Goal: Communication & Community: Ask a question

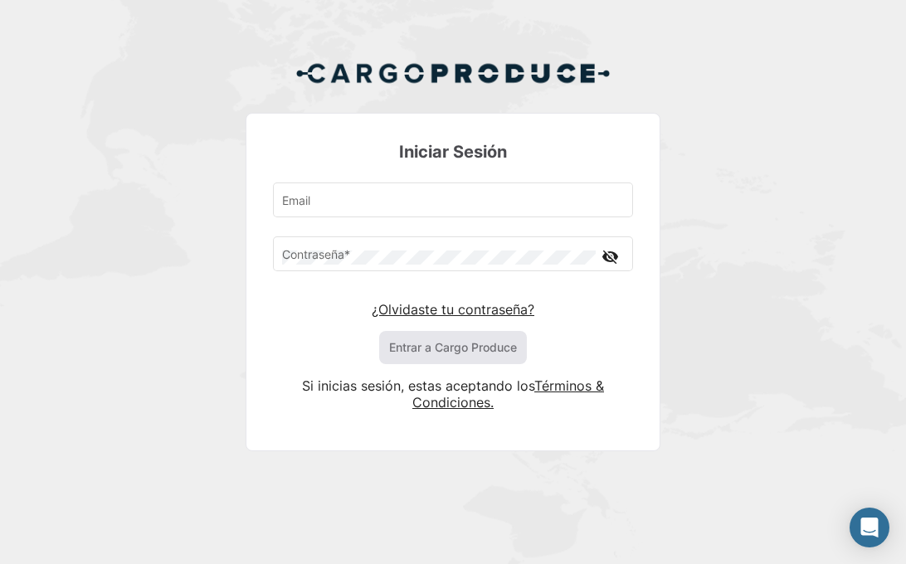
click at [457, 310] on link "¿Olvidaste tu contraseña?" at bounding box center [453, 309] width 163 height 17
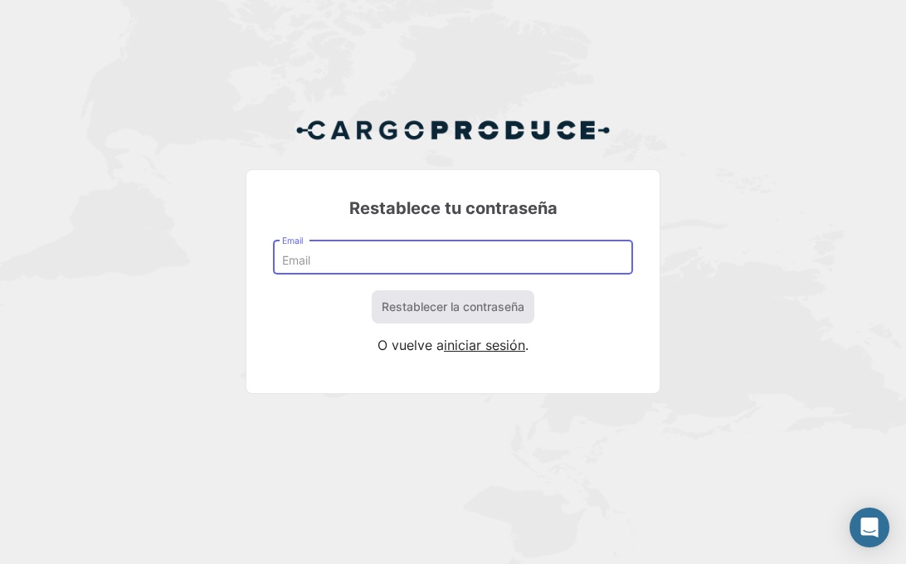
click at [351, 254] on input "Email" at bounding box center [453, 261] width 343 height 14
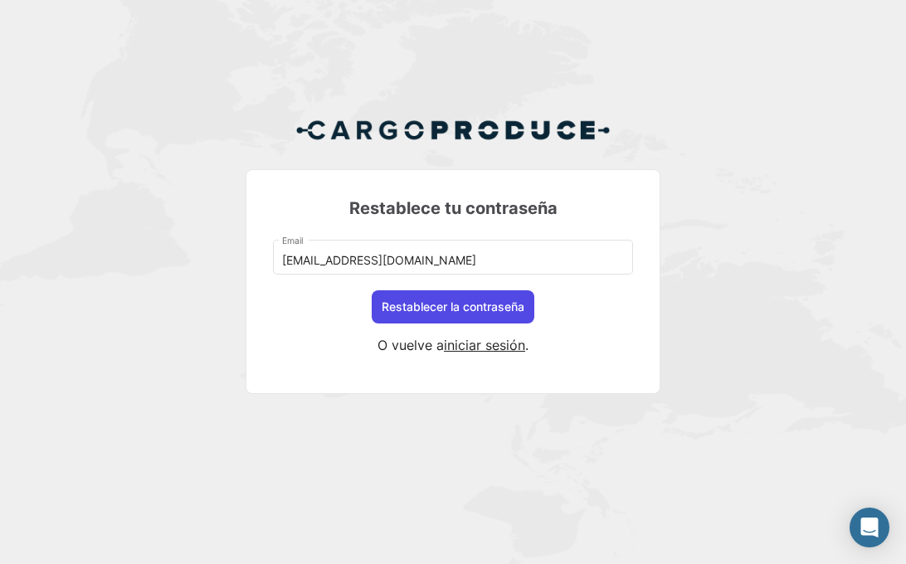
click at [463, 306] on button "Restablecer la contraseña" at bounding box center [453, 307] width 163 height 33
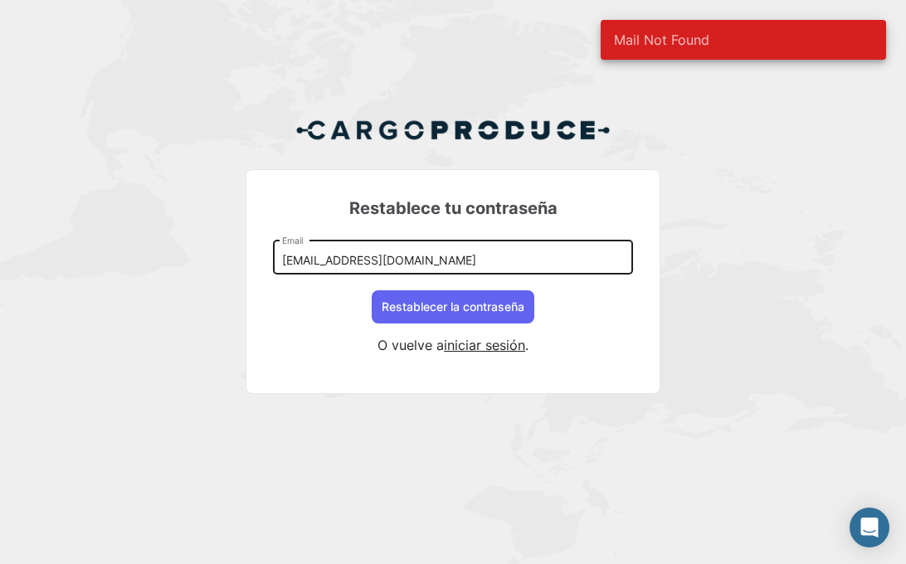
click at [413, 252] on div "[EMAIL_ADDRESS][DOMAIN_NAME] Email" at bounding box center [453, 256] width 343 height 38
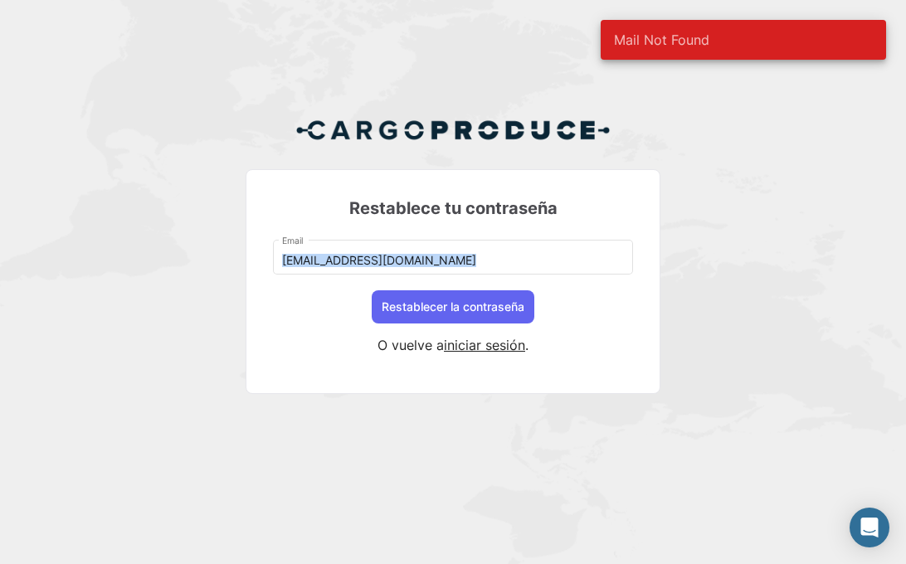
drag, startPoint x: 413, startPoint y: 252, endPoint x: 178, endPoint y: 245, distance: 235.0
click at [178, 245] on div "Restablece tu contraseña [EMAIL_ADDRESS][DOMAIN_NAME] Email Restablecer la cont…" at bounding box center [453, 262] width 906 height 525
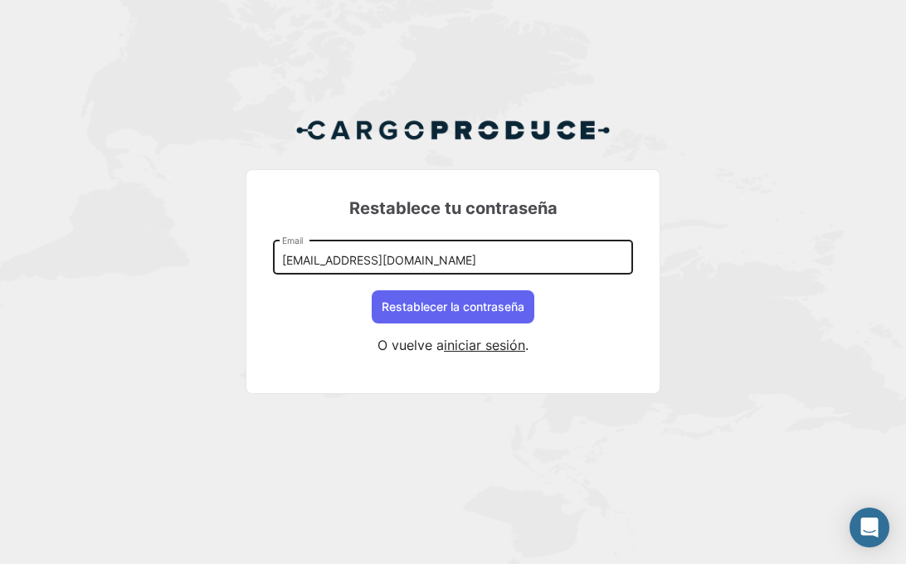
drag, startPoint x: 413, startPoint y: 246, endPoint x: 424, endPoint y: 266, distance: 23.8
click at [425, 266] on div "[EMAIL_ADDRESS][DOMAIN_NAME] Email" at bounding box center [453, 256] width 343 height 38
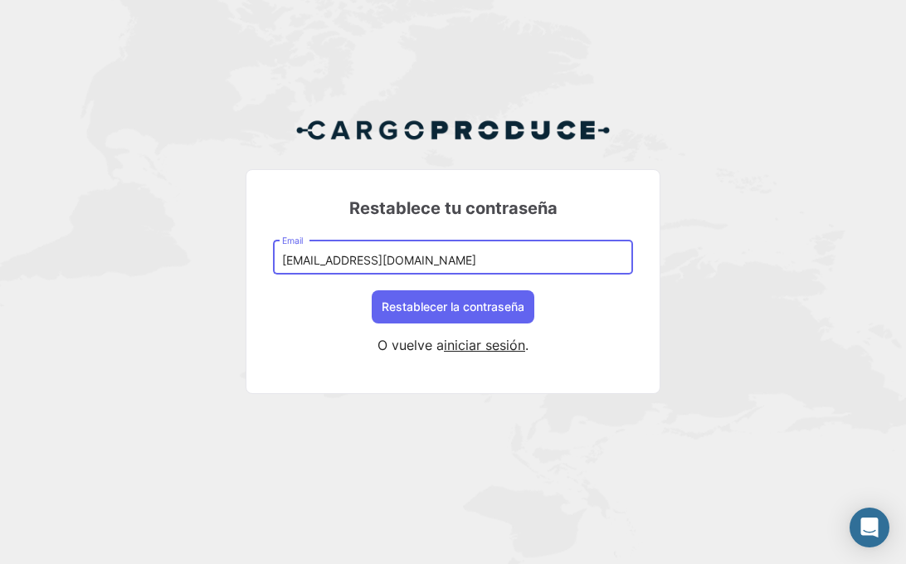
drag, startPoint x: 385, startPoint y: 261, endPoint x: 177, endPoint y: 249, distance: 208.7
click at [177, 249] on div "Restablece tu contraseña [EMAIL_ADDRESS][DOMAIN_NAME] Email Restablecer la cont…" at bounding box center [453, 262] width 906 height 525
type input "[EMAIL_ADDRESS][DOMAIN_NAME]"
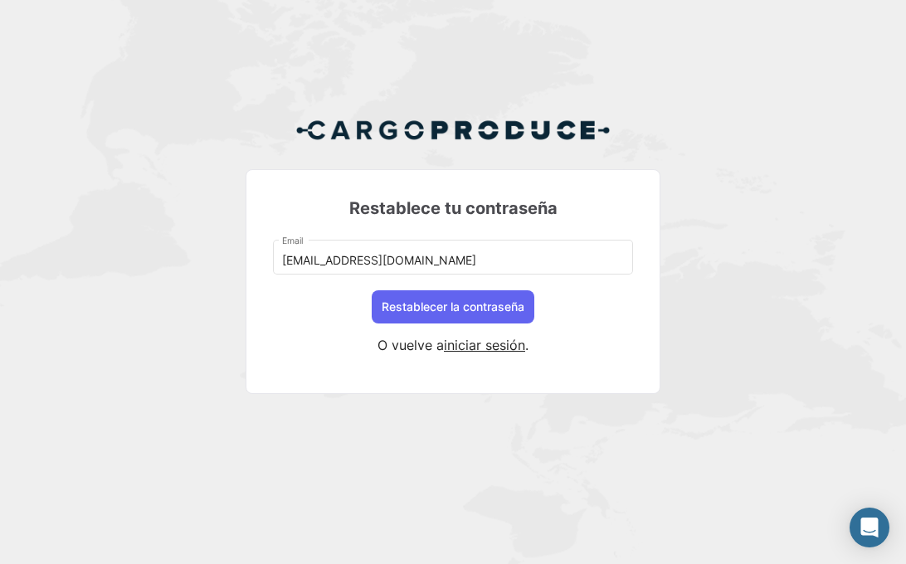
click at [788, 32] on div "Restablece tu contraseña [EMAIL_ADDRESS][DOMAIN_NAME] Email Restablecer la cont…" at bounding box center [453, 262] width 906 height 525
click at [435, 309] on button "Restablecer la contraseña" at bounding box center [453, 307] width 163 height 33
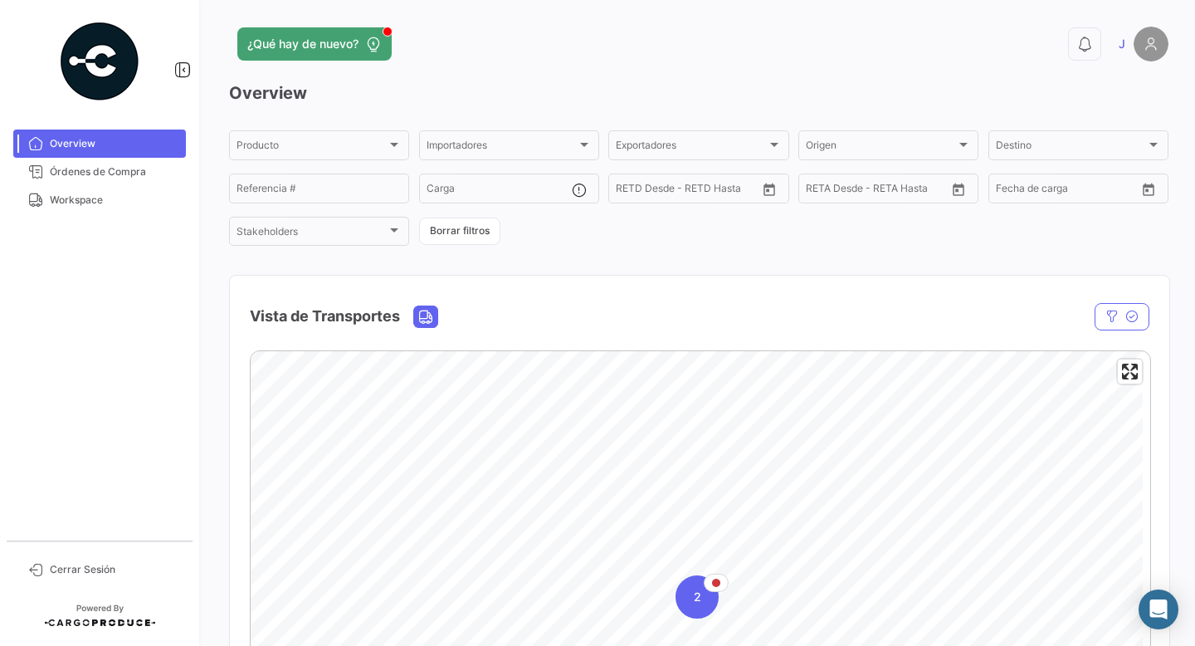
click at [906, 44] on img at bounding box center [1151, 44] width 35 height 35
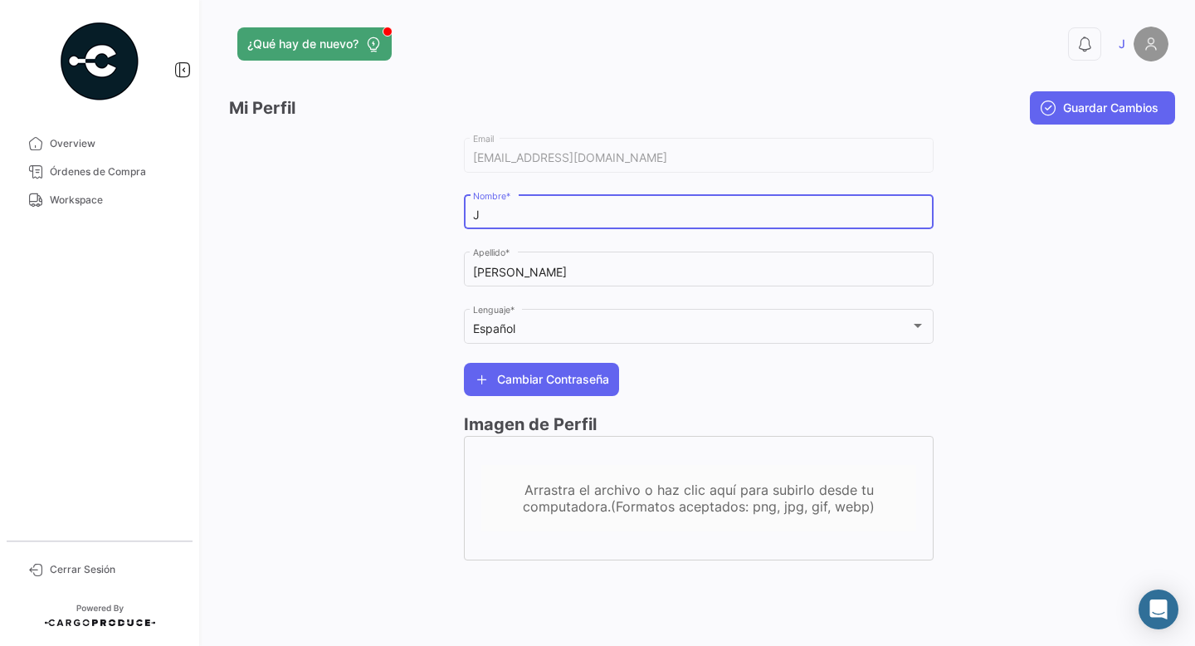
click at [554, 214] on input "J" at bounding box center [699, 215] width 452 height 14
type input "[PERSON_NAME]"
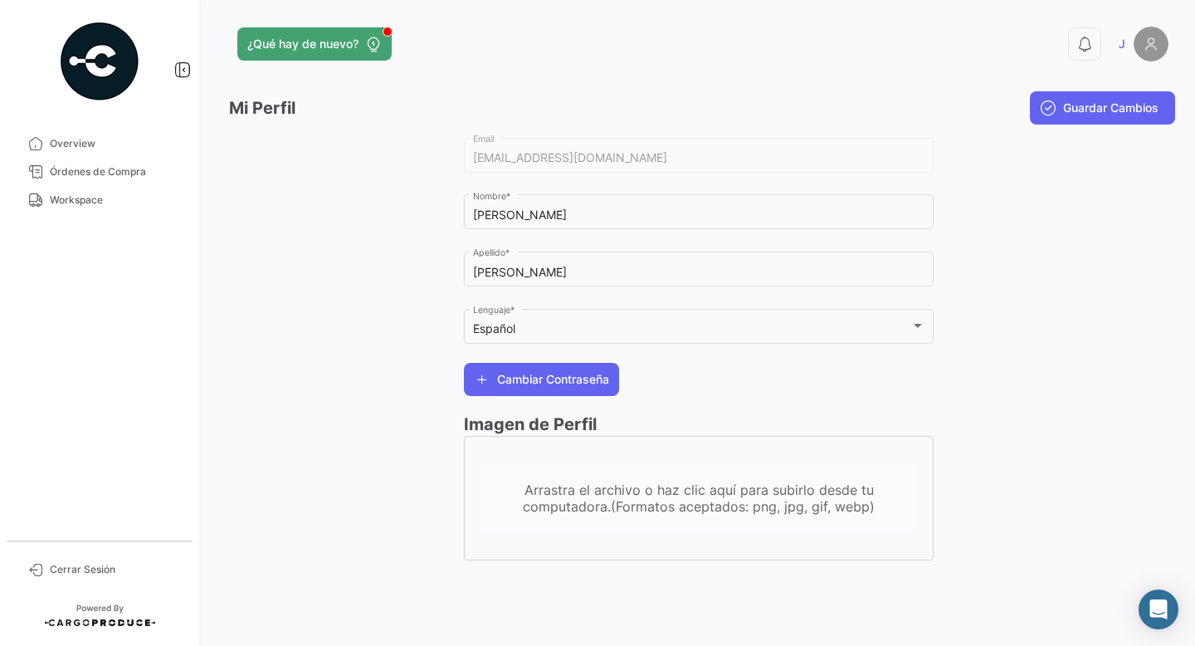
click at [906, 221] on div at bounding box center [1051, 355] width 235 height 442
click at [906, 46] on img at bounding box center [1151, 44] width 35 height 35
click at [906, 107] on span "Guardar Cambios" at bounding box center [1110, 108] width 95 height 17
click at [252, 110] on h3 "Mi Perfil" at bounding box center [262, 108] width 66 height 24
click at [342, 36] on span "¿Qué hay de nuevo?" at bounding box center [302, 44] width 111 height 17
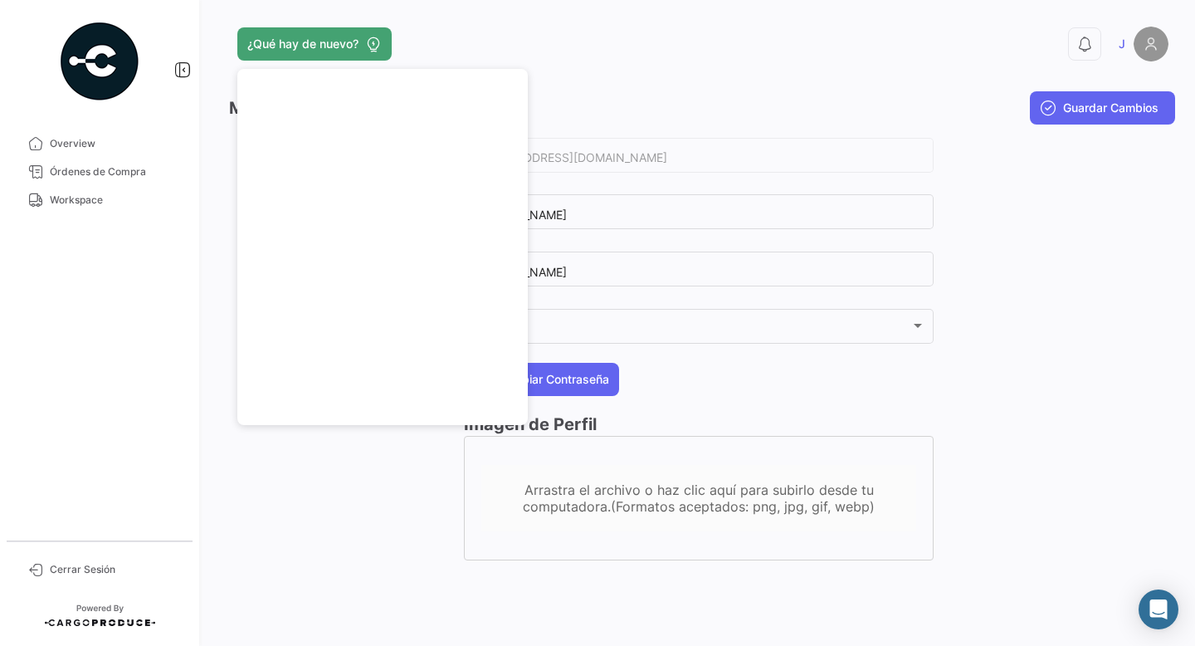
click at [346, 540] on div at bounding box center [346, 355] width 235 height 442
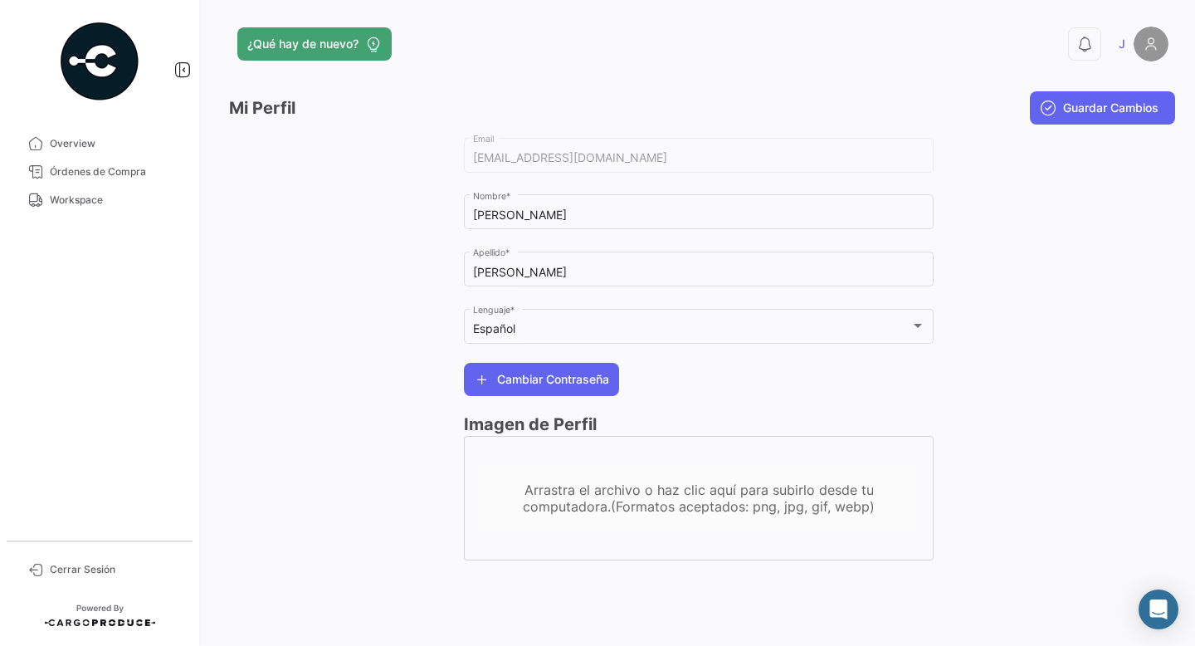
click at [906, 46] on link "J" at bounding box center [1144, 44] width 50 height 35
click at [906, 46] on img at bounding box center [1151, 44] width 35 height 35
click at [906, 110] on span "Guardar Cambios" at bounding box center [1110, 108] width 95 height 17
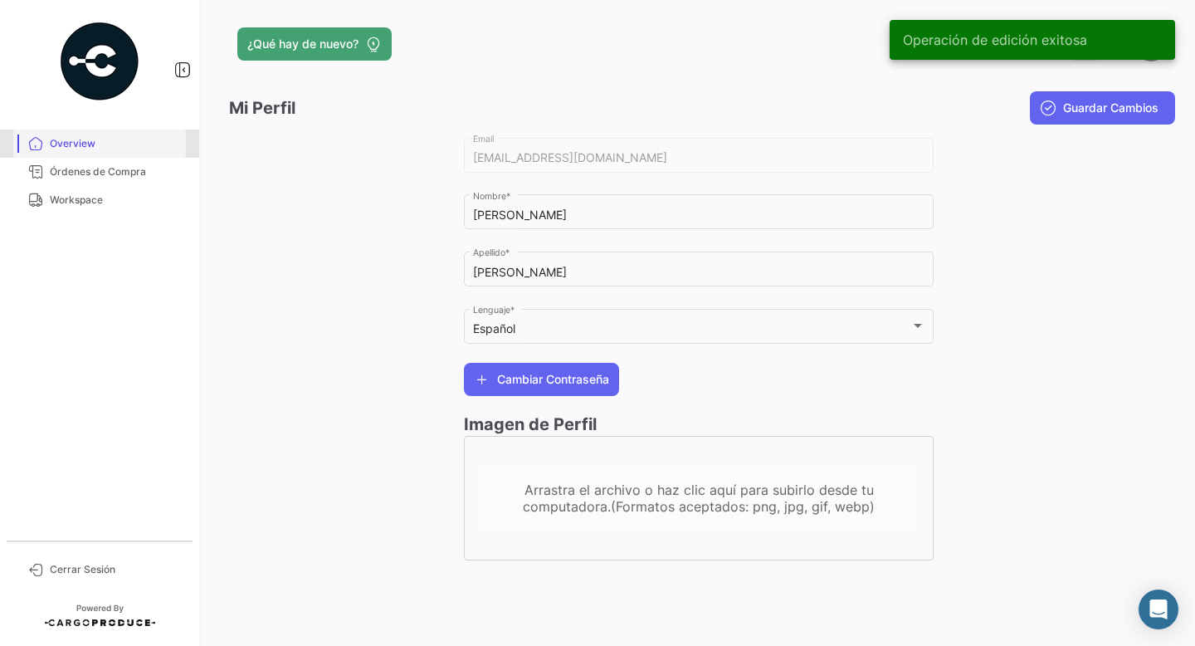
click at [70, 141] on span "Overview" at bounding box center [114, 143] width 129 height 15
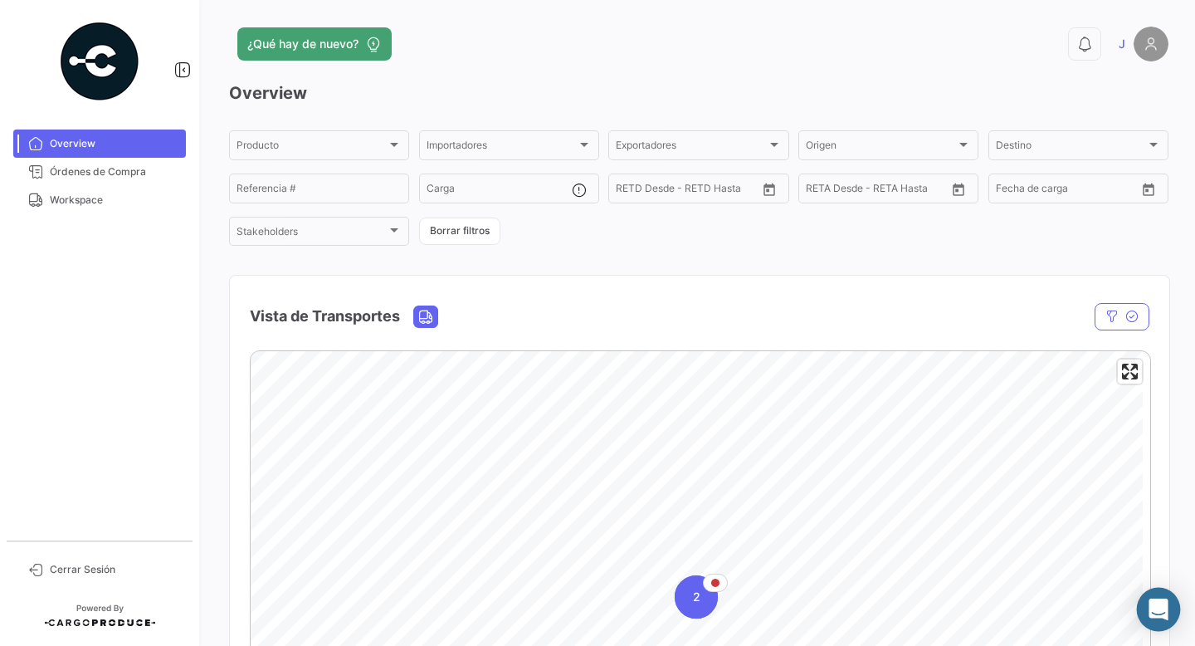
click at [906, 564] on icon "Abrir Intercom Messenger" at bounding box center [1158, 609] width 19 height 22
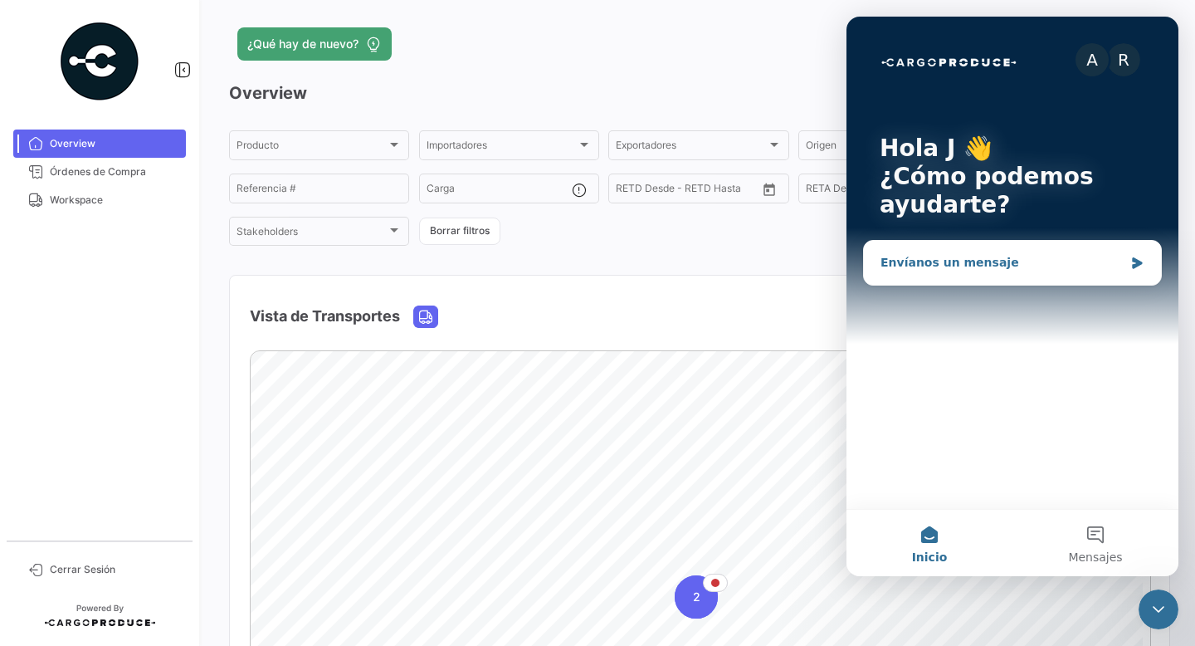
click at [906, 265] on div "Envíanos un mensaje" at bounding box center [1002, 262] width 243 height 17
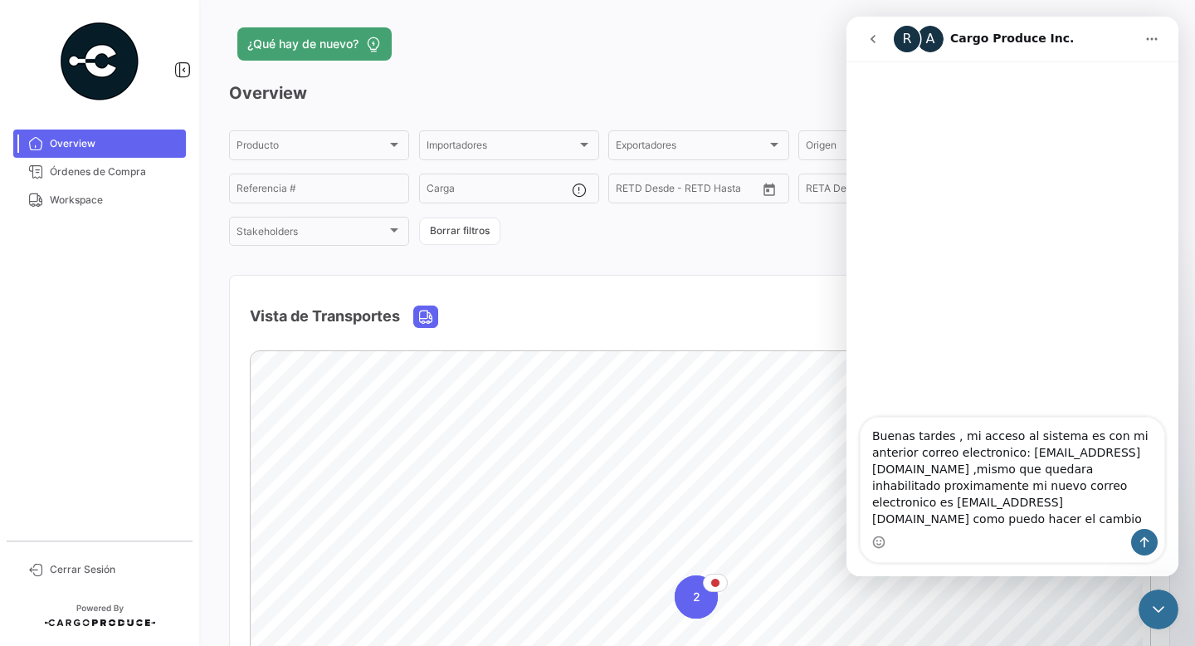
type textarea "Buenas tardes , mi acceso al sistema es con mi anterior correo electronico: [EM…"
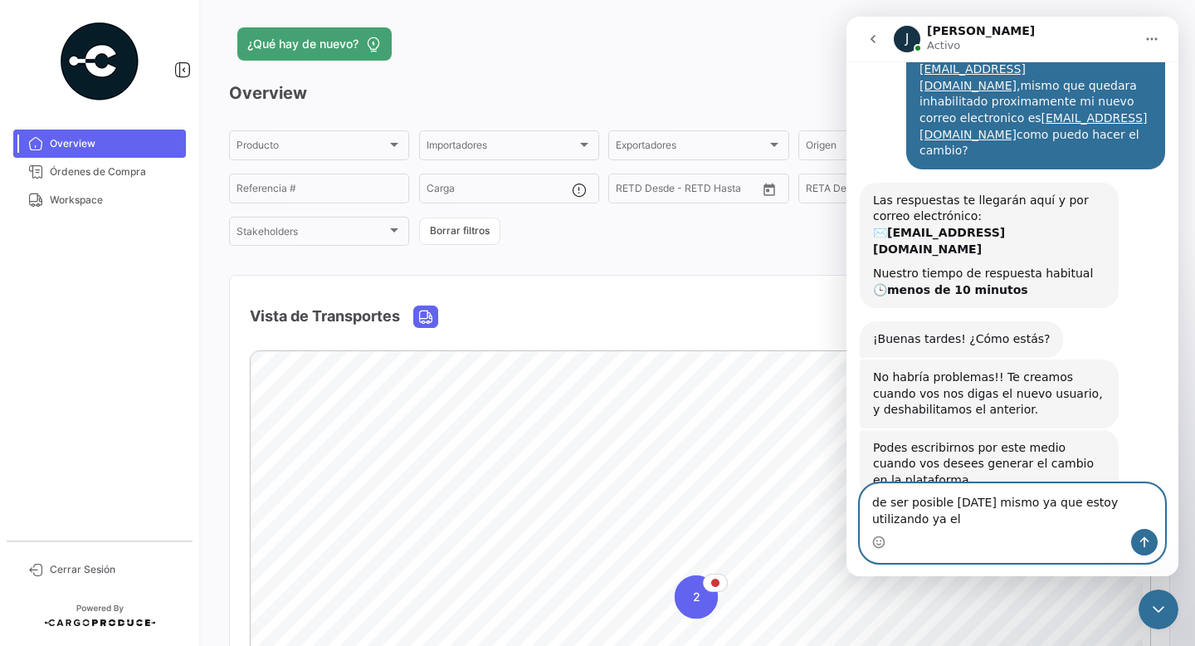
scroll to position [79, 0]
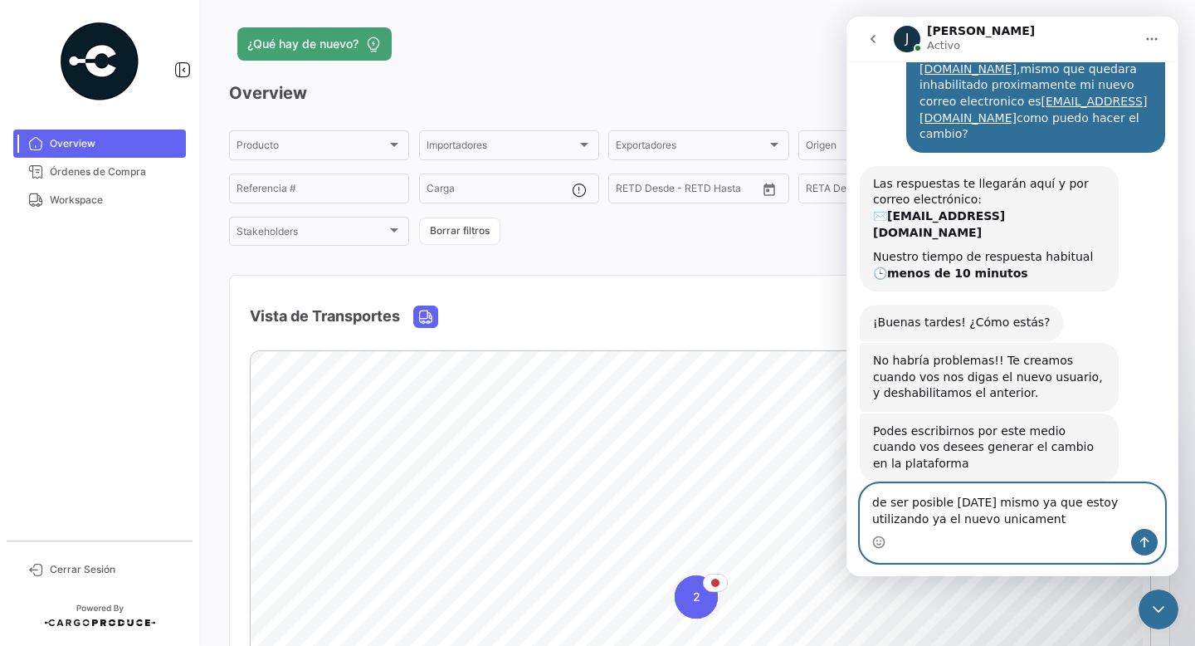
type textarea "de ser posible [DATE] mismo ya que estoy utilizando ya el nuevo unicamente"
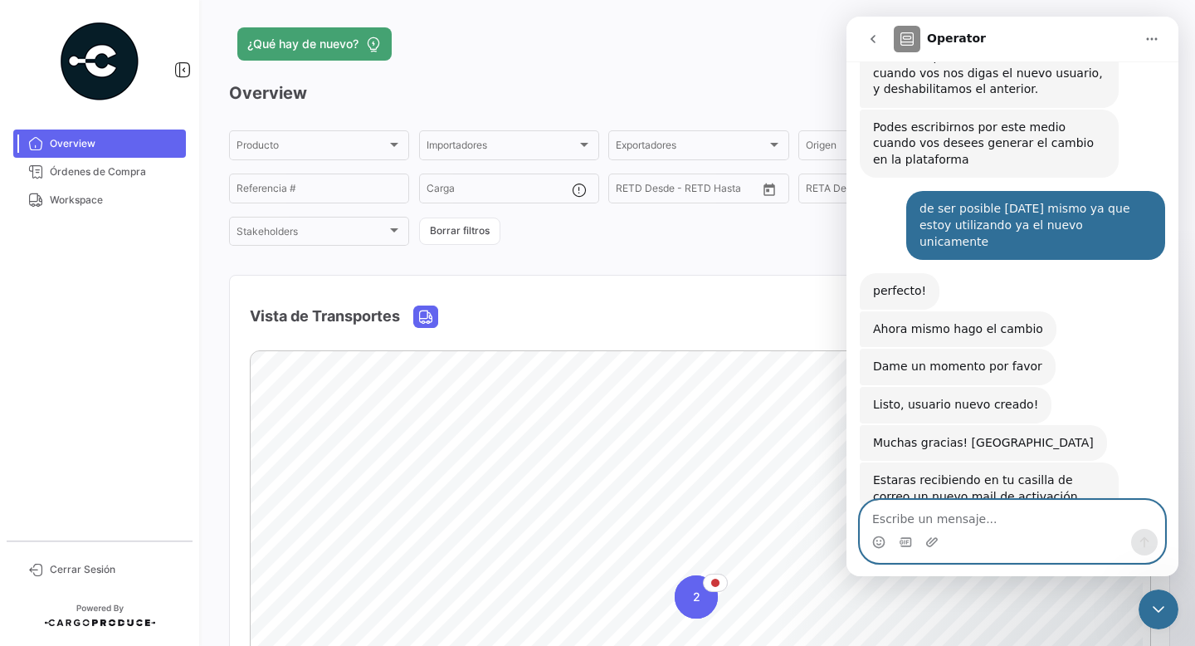
scroll to position [383, 0]
click at [906, 530] on div "Intercom Messenger" at bounding box center [1013, 542] width 304 height 27
click at [906, 520] on textarea "Escribe un mensaje..." at bounding box center [1013, 515] width 304 height 28
type textarea "gracias"
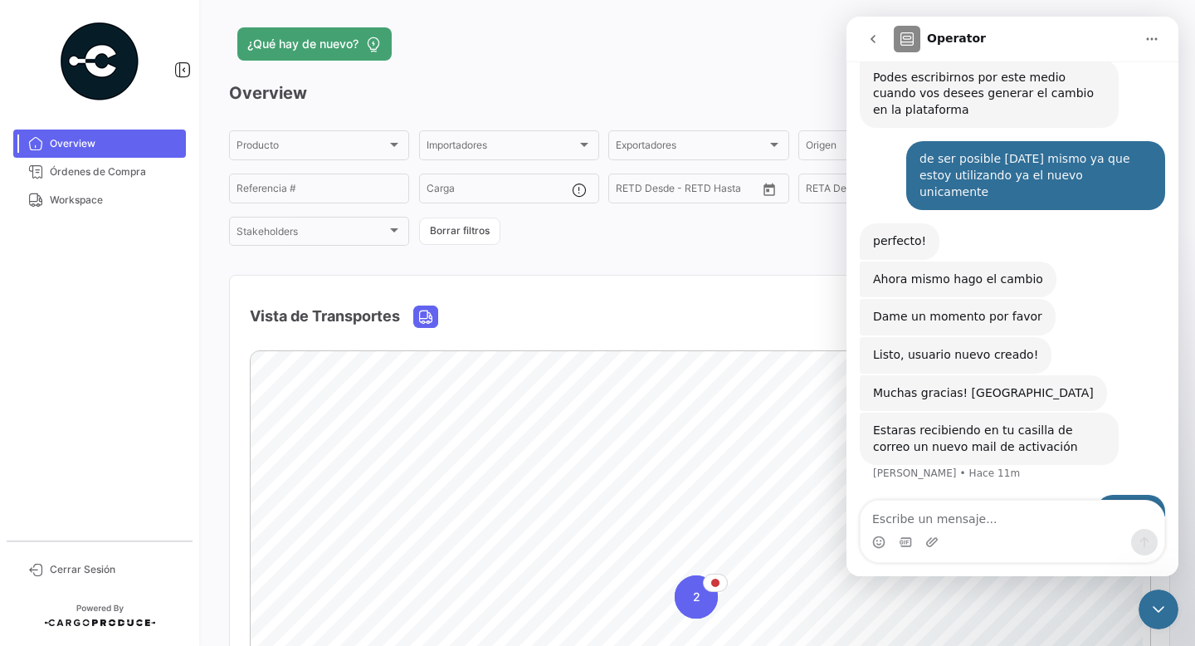
click at [590, 313] on div "Vista de Transportes" at bounding box center [565, 316] width 630 height 42
click at [624, 329] on div "Vista de Transportes" at bounding box center [565, 316] width 630 height 42
